Goal: Task Accomplishment & Management: Manage account settings

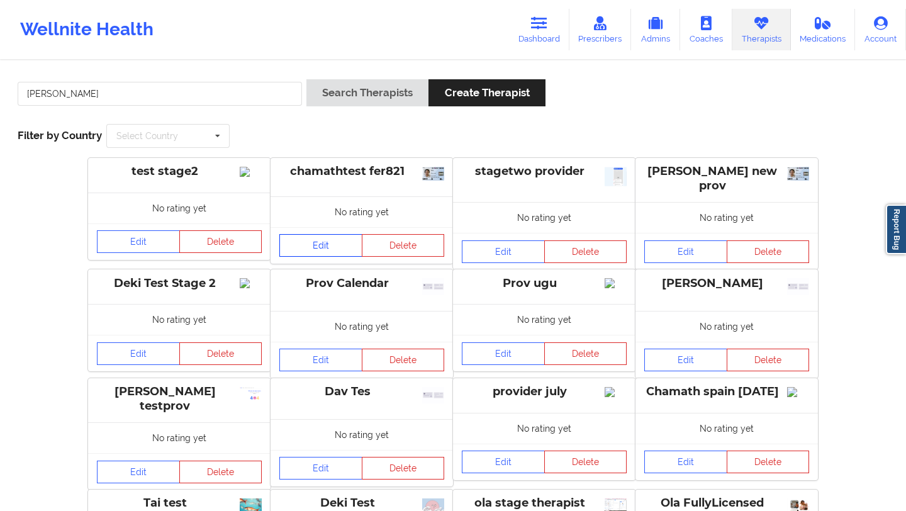
click at [310, 239] on link "Edit" at bounding box center [320, 245] width 83 height 23
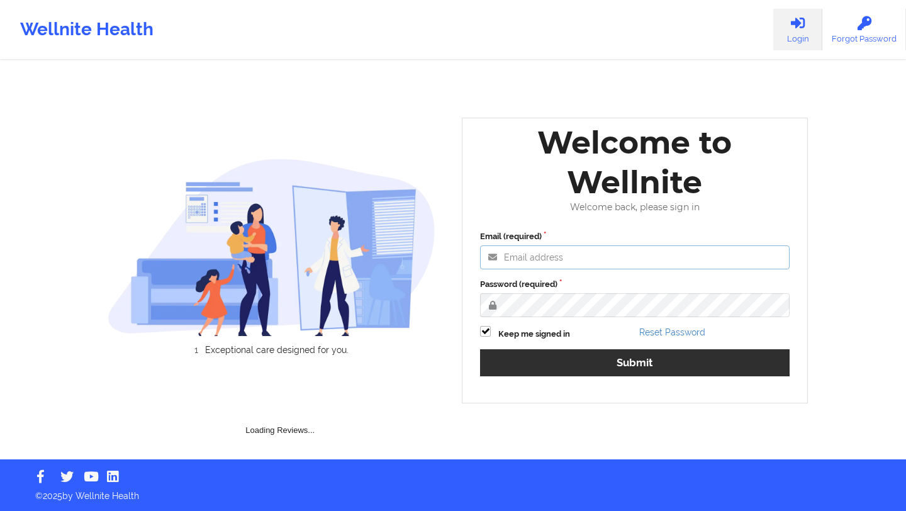
type input "[EMAIL_ADDRESS][DOMAIN_NAME]"
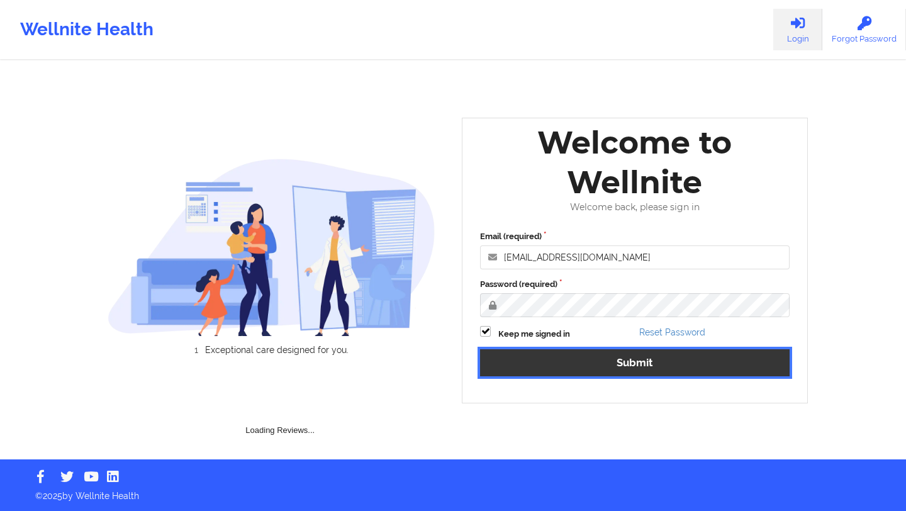
click at [631, 364] on button "Submit" at bounding box center [635, 362] width 310 height 27
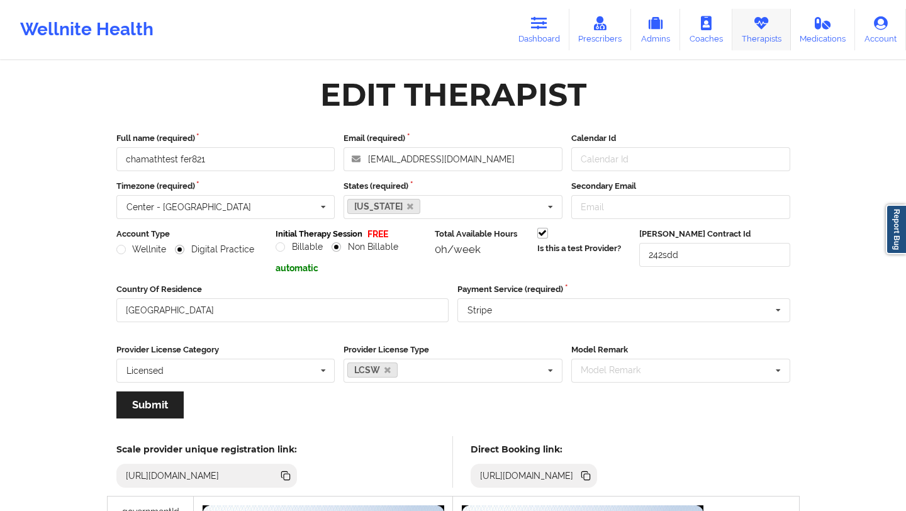
click at [753, 41] on link "Therapists" at bounding box center [762, 30] width 59 height 42
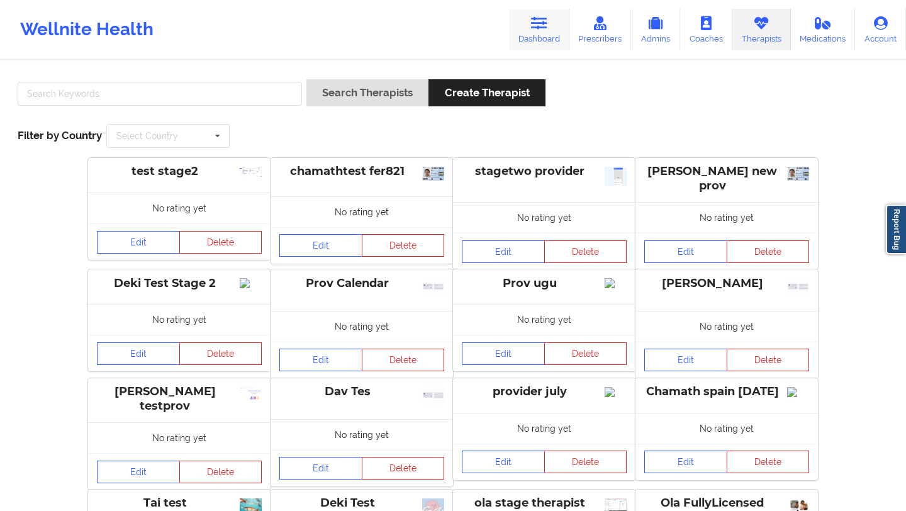
click at [564, 22] on link "Dashboard" at bounding box center [539, 30] width 60 height 42
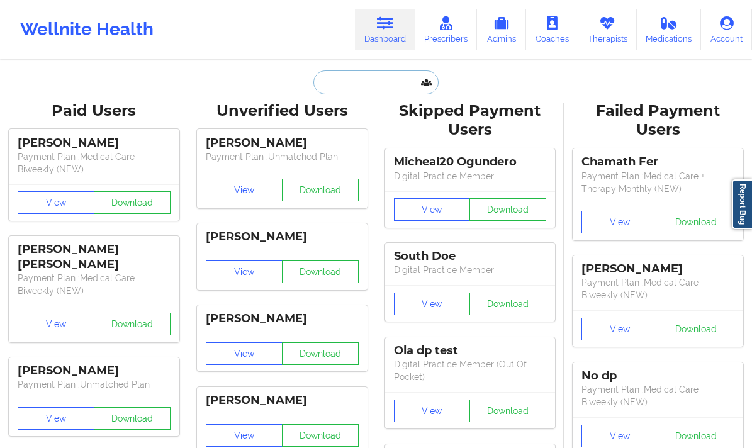
click at [373, 81] on input "text" at bounding box center [375, 82] width 125 height 24
paste input "[EMAIL_ADDRESS][DOMAIN_NAME]"
type input "[EMAIL_ADDRESS][DOMAIN_NAME]"
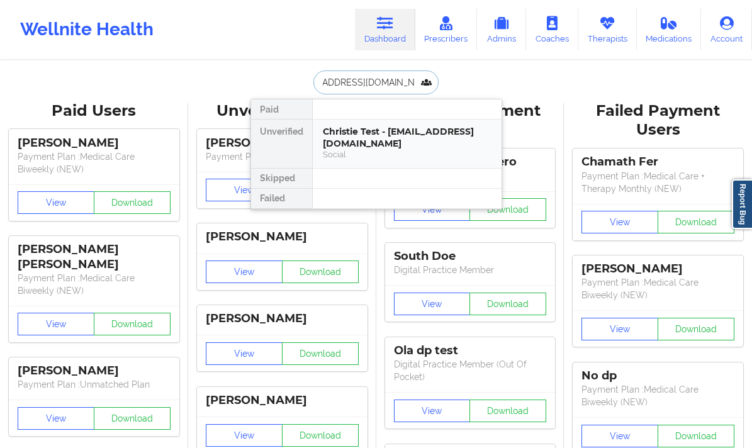
click at [369, 133] on div "Christie Test - [EMAIL_ADDRESS][DOMAIN_NAME]" at bounding box center [407, 137] width 169 height 23
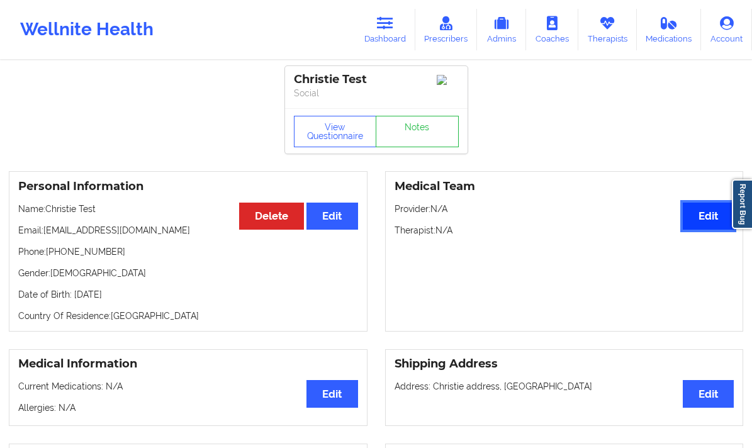
click at [702, 221] on button "Edit" at bounding box center [708, 216] width 51 height 27
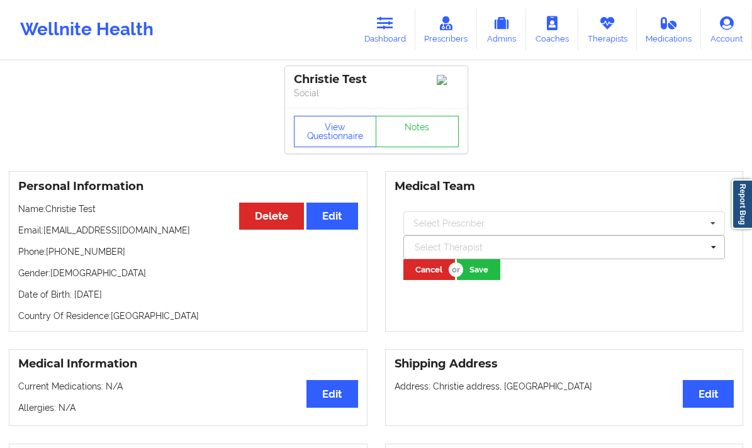
click at [510, 249] on div at bounding box center [559, 247] width 288 height 15
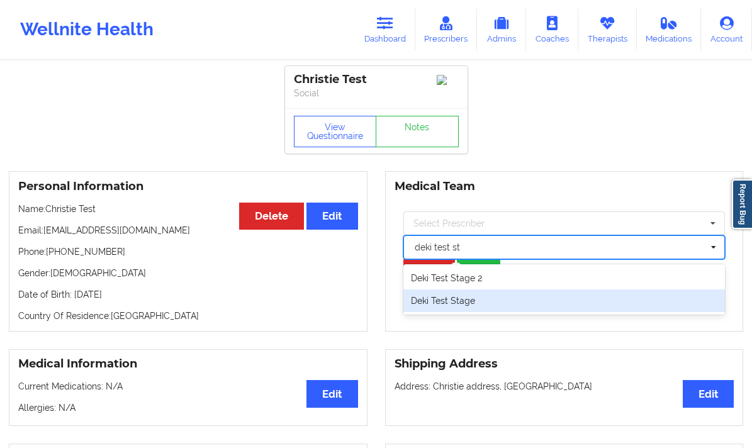
click at [500, 302] on div "Deki Test Stage" at bounding box center [564, 300] width 322 height 23
type input "deki test st"
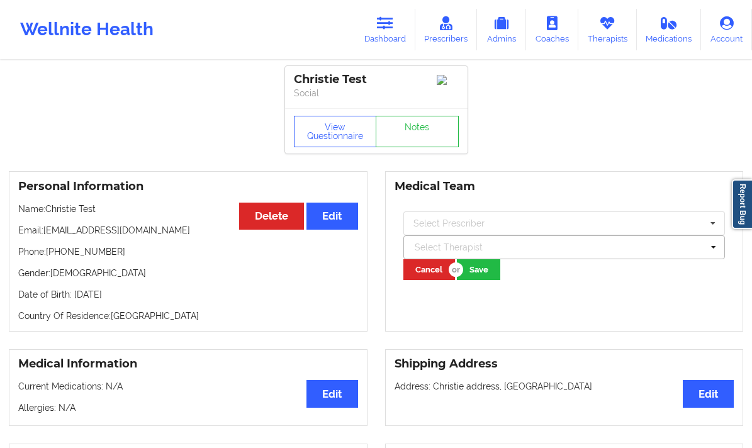
click at [473, 248] on div at bounding box center [559, 247] width 288 height 15
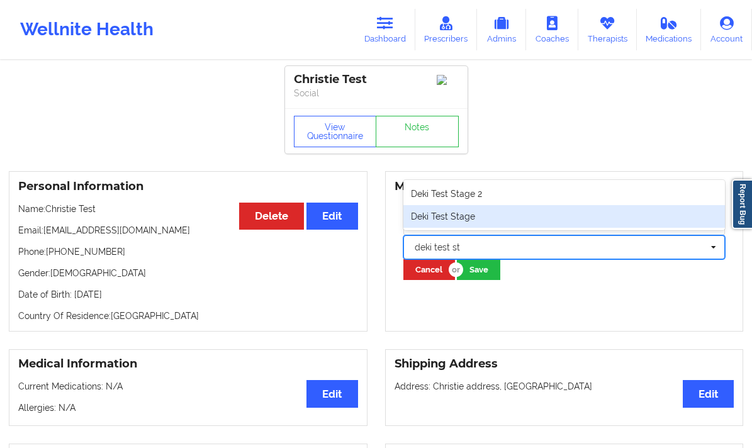
click at [466, 212] on div "Deki Test Stage" at bounding box center [564, 216] width 322 height 23
type input "deki test st"
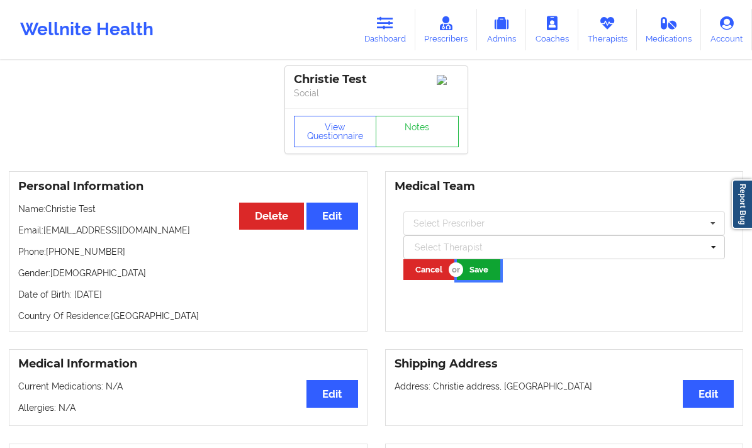
click at [481, 266] on button "Save" at bounding box center [478, 269] width 43 height 21
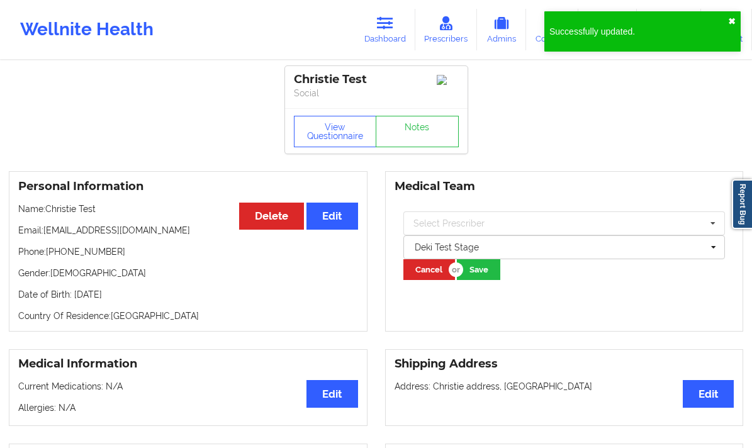
click at [731, 20] on button "✖︎" at bounding box center [732, 21] width 8 height 10
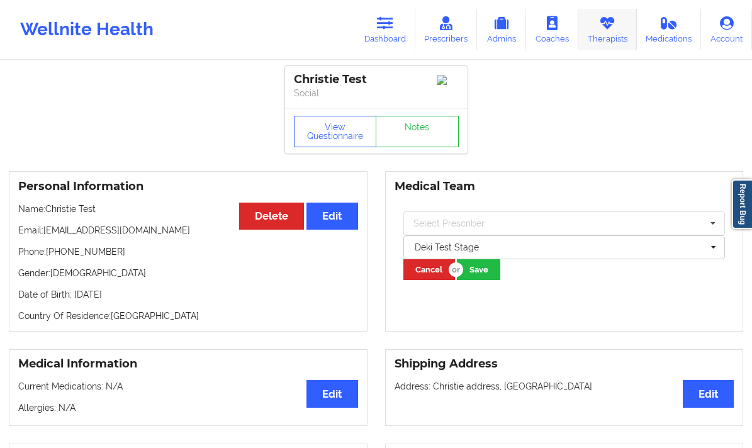
click at [609, 42] on link "Therapists" at bounding box center [607, 30] width 59 height 42
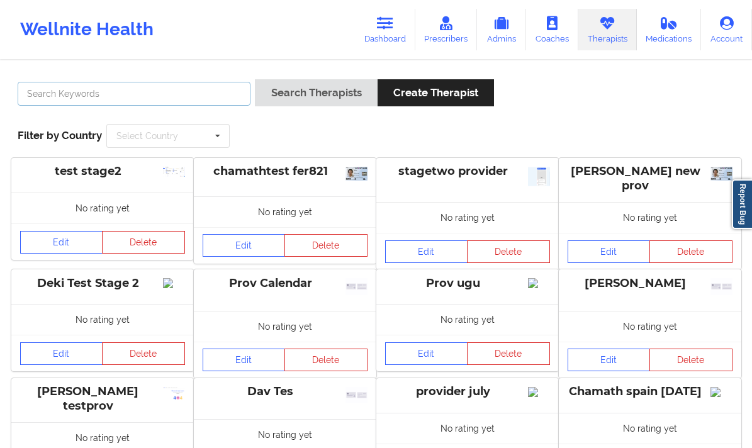
click at [174, 93] on input "text" at bounding box center [134, 94] width 233 height 24
paste input "[EMAIL_ADDRESS][DOMAIN_NAME]"
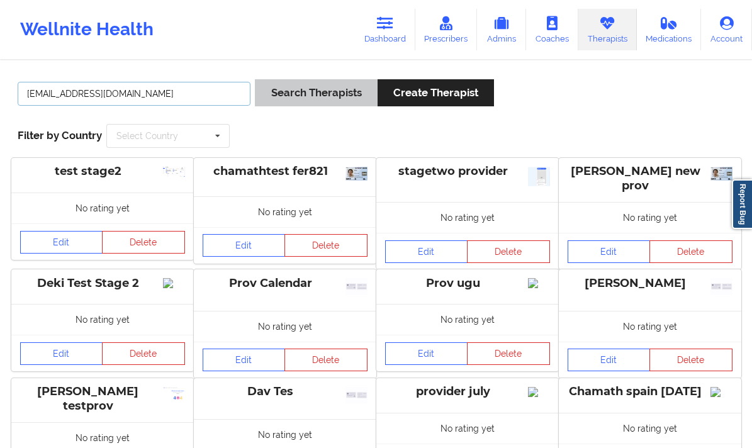
type input "[EMAIL_ADDRESS][DOMAIN_NAME]"
click at [291, 88] on button "Search Therapists" at bounding box center [316, 92] width 122 height 27
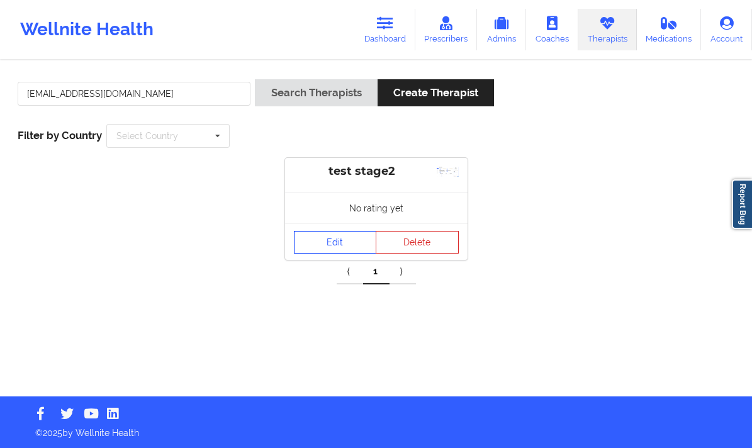
click at [350, 245] on link "Edit" at bounding box center [335, 242] width 83 height 23
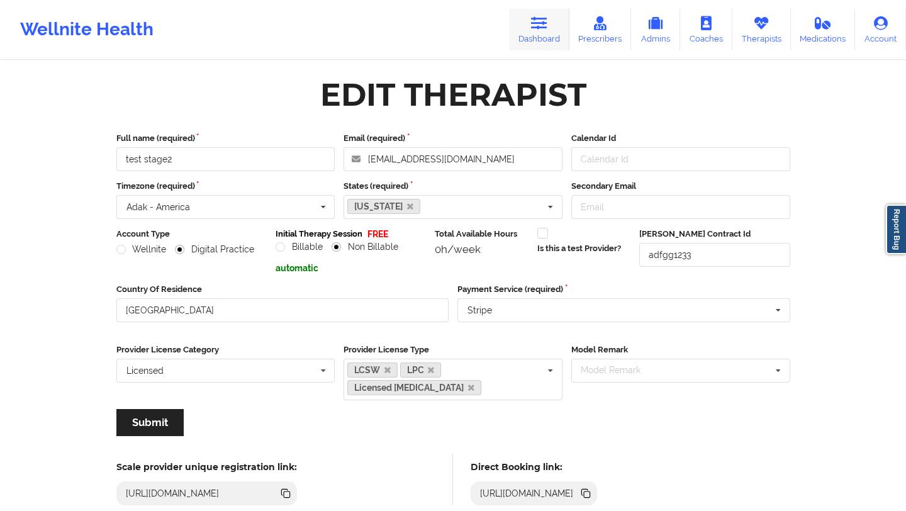
click at [548, 28] on icon at bounding box center [539, 23] width 16 height 14
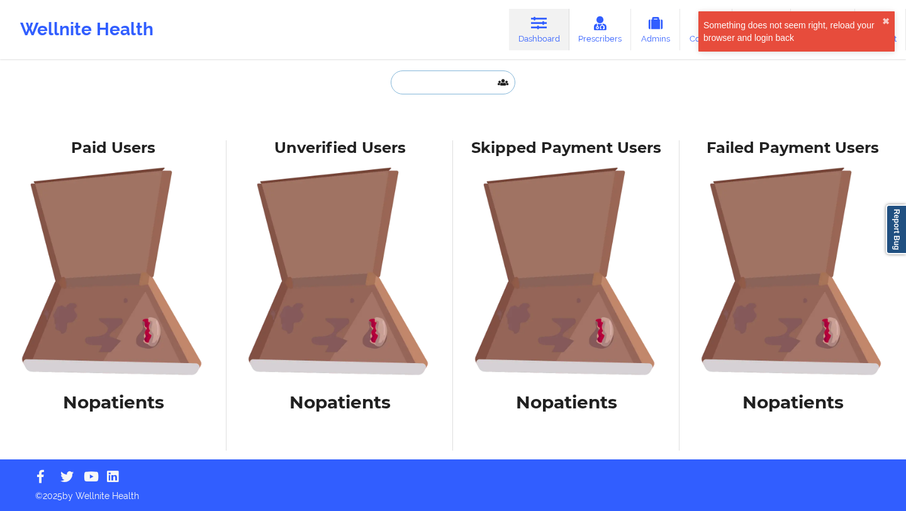
click at [452, 82] on input "text" at bounding box center [453, 82] width 125 height 24
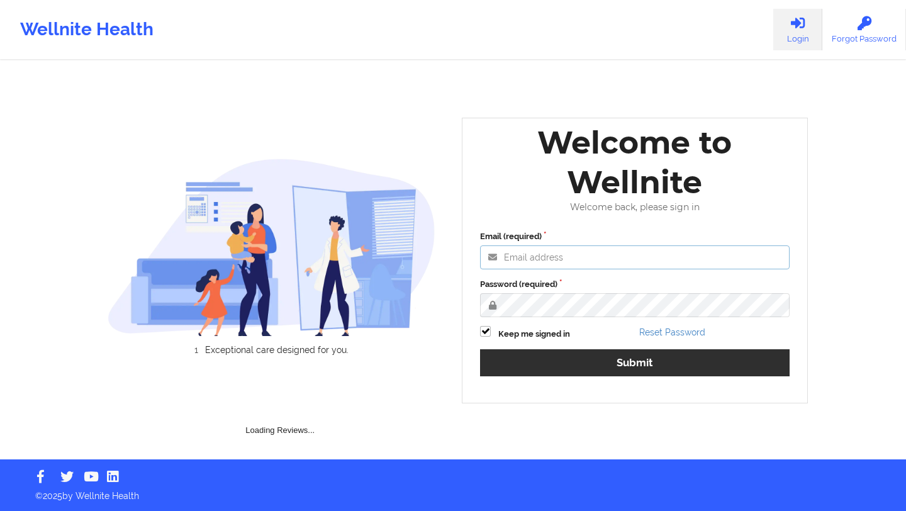
type input "anabelle_gerhold85@example.com"
click at [525, 340] on label "Keep me signed in" at bounding box center [534, 334] width 72 height 13
click at [491, 337] on input "Keep me signed in" at bounding box center [485, 331] width 11 height 11
checkbox input "false"
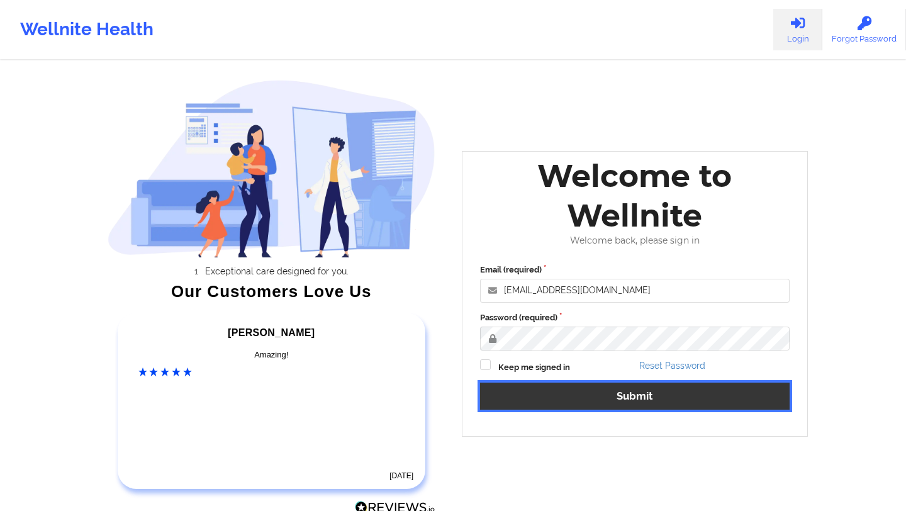
click at [534, 393] on button "Submit" at bounding box center [635, 396] width 310 height 27
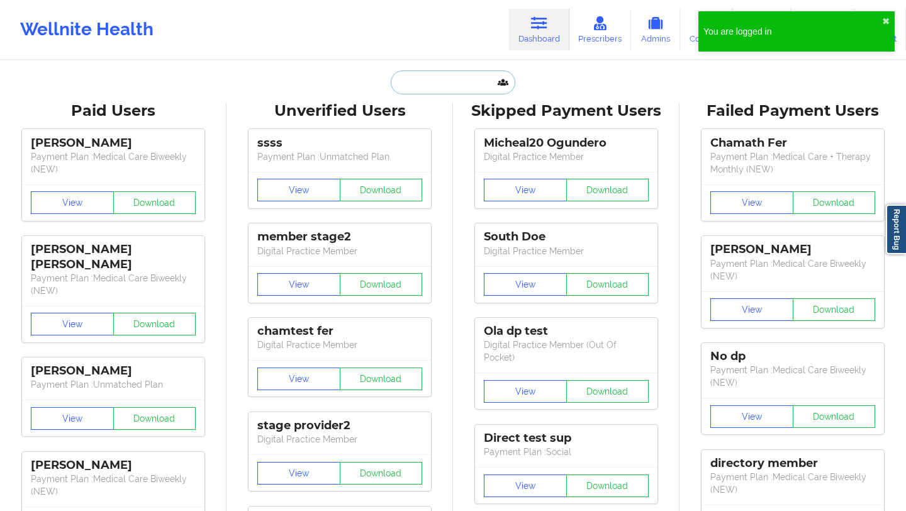
click at [423, 86] on input "text" at bounding box center [453, 82] width 125 height 24
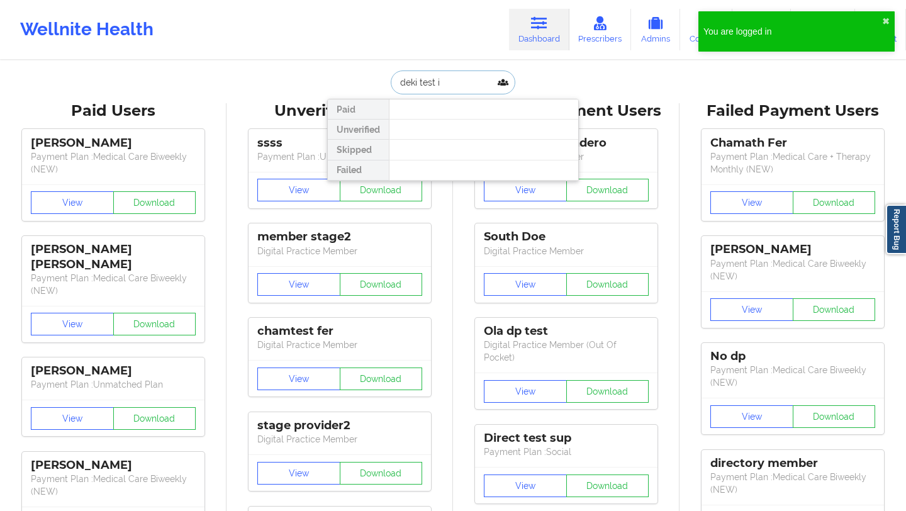
type input "deki test in"
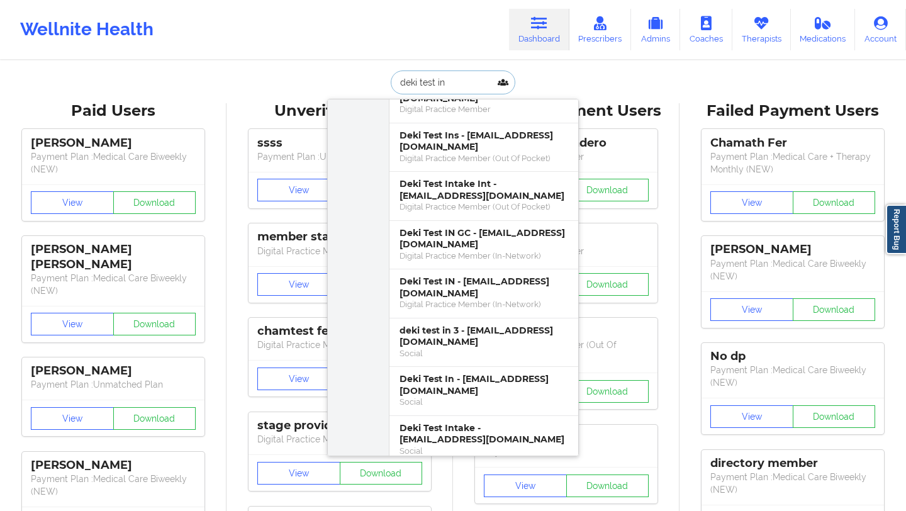
scroll to position [227, 0]
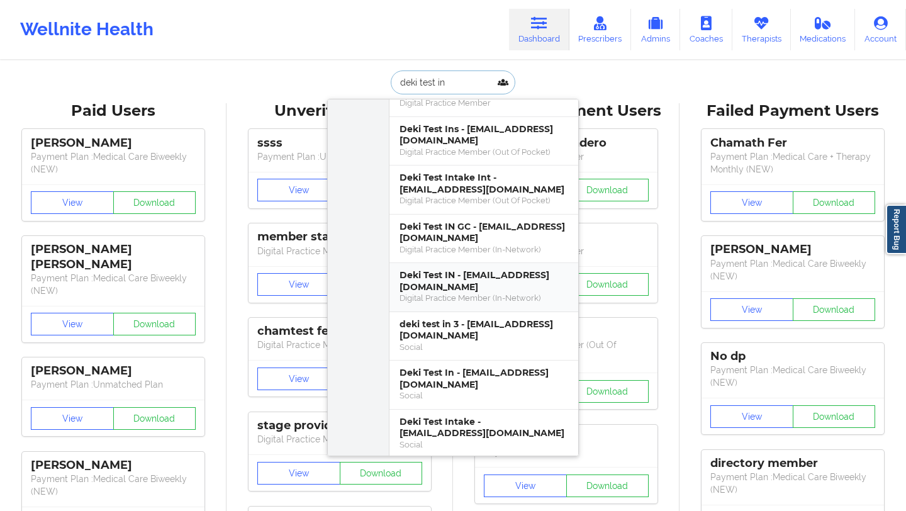
click at [490, 276] on div "Deki Test IN - dekitestin@wellnite.com" at bounding box center [484, 280] width 169 height 23
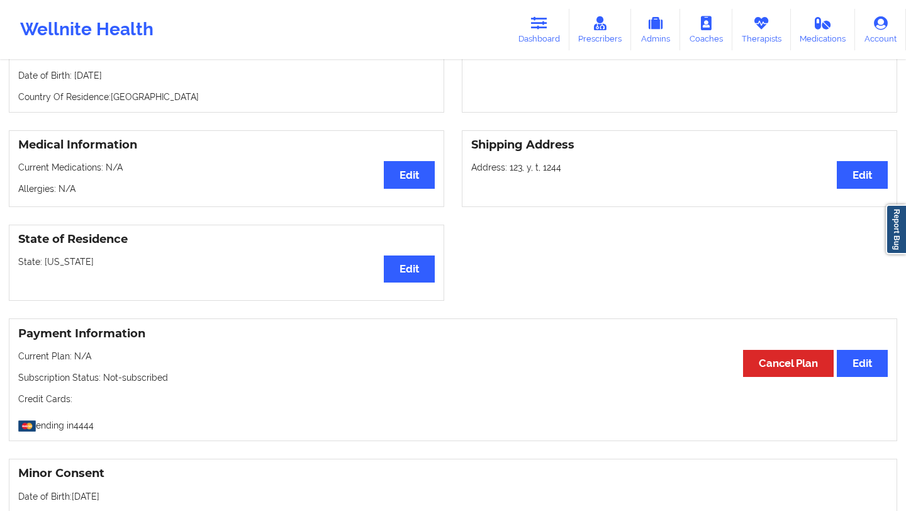
scroll to position [240, 0]
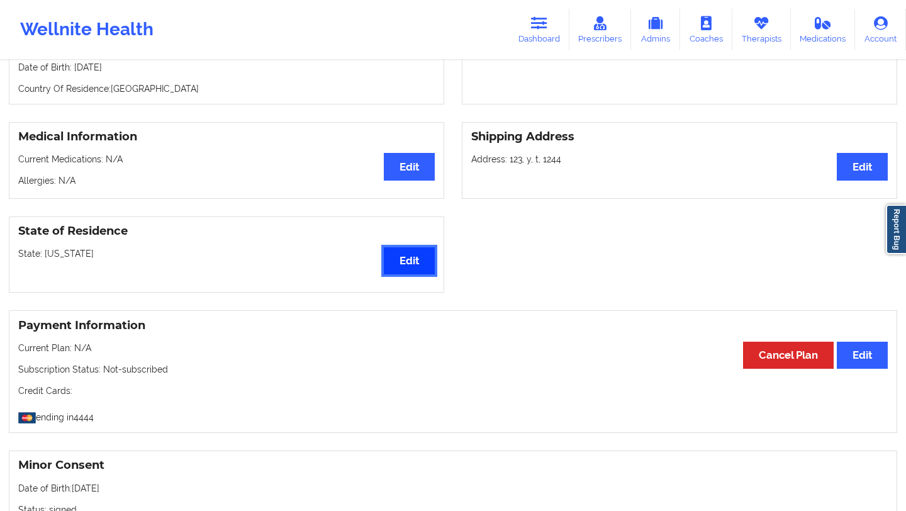
click at [410, 269] on button "Edit" at bounding box center [409, 260] width 51 height 27
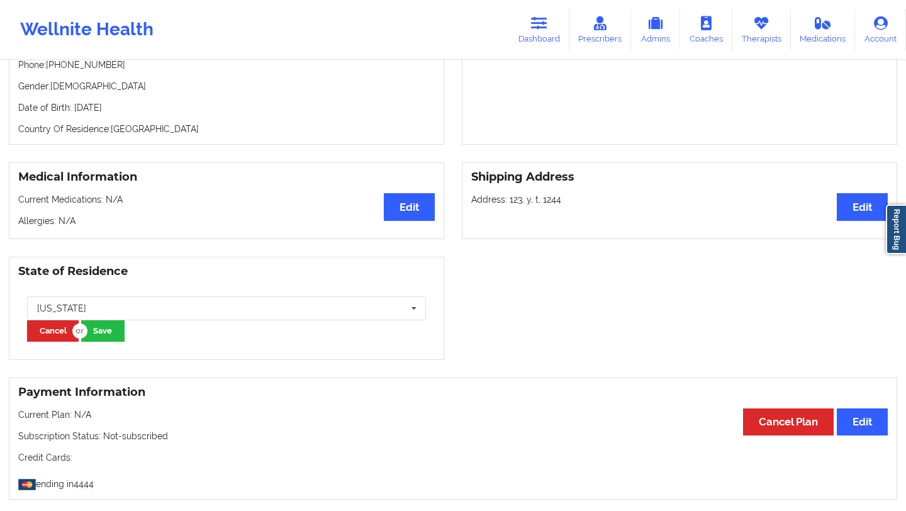
scroll to position [194, 0]
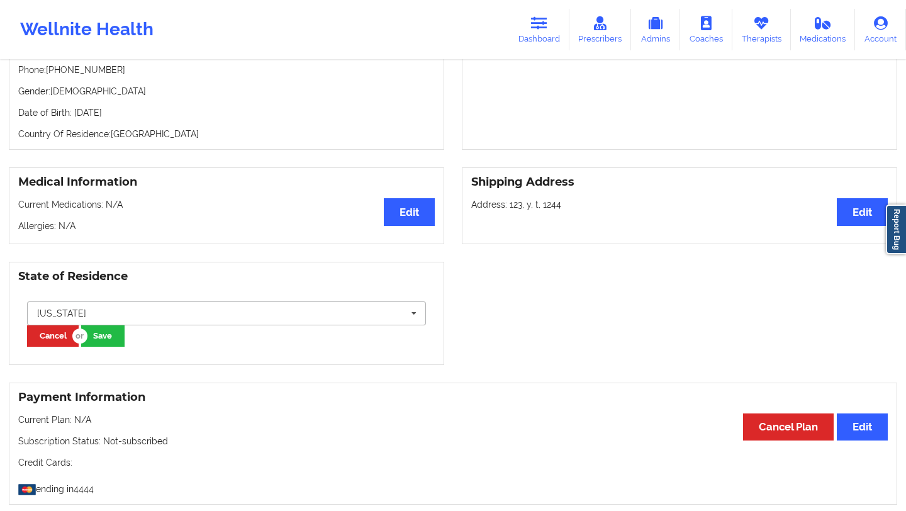
click at [237, 312] on input "text" at bounding box center [227, 313] width 398 height 23
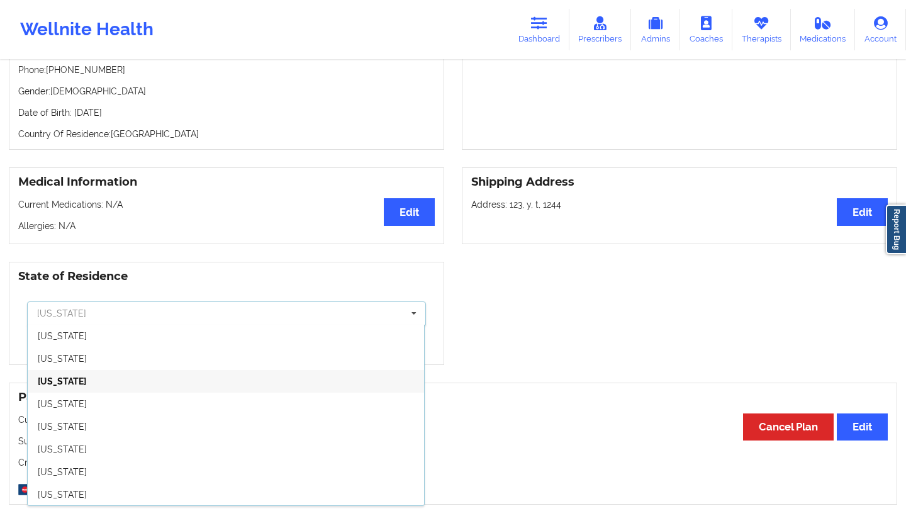
type input "a"
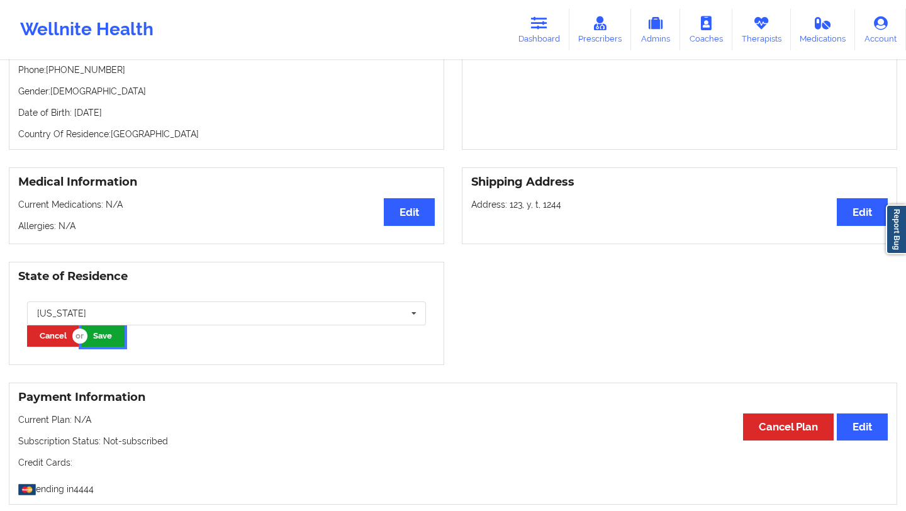
click at [108, 334] on button "Save" at bounding box center [102, 335] width 43 height 21
